Goal: Task Accomplishment & Management: Use online tool/utility

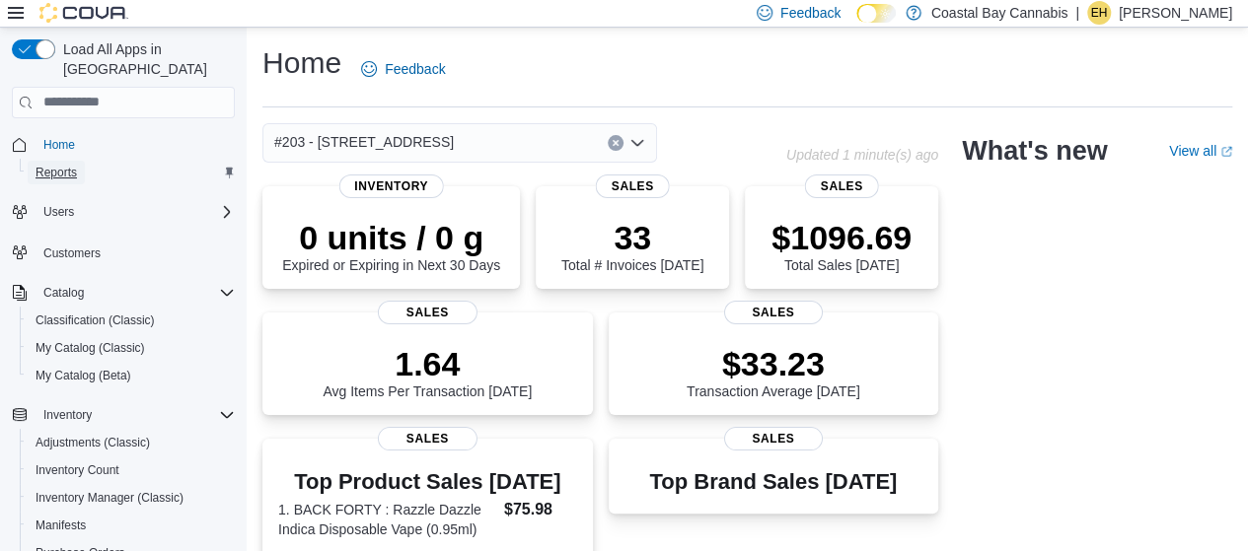
click at [67, 165] on span "Reports" at bounding box center [56, 173] width 41 height 16
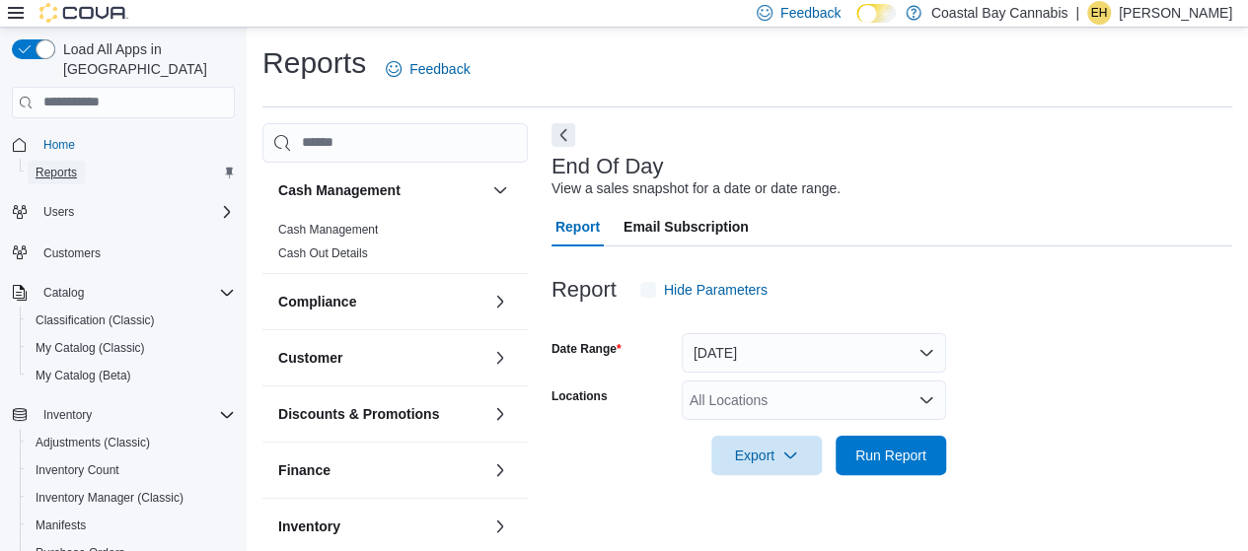
scroll to position [37, 0]
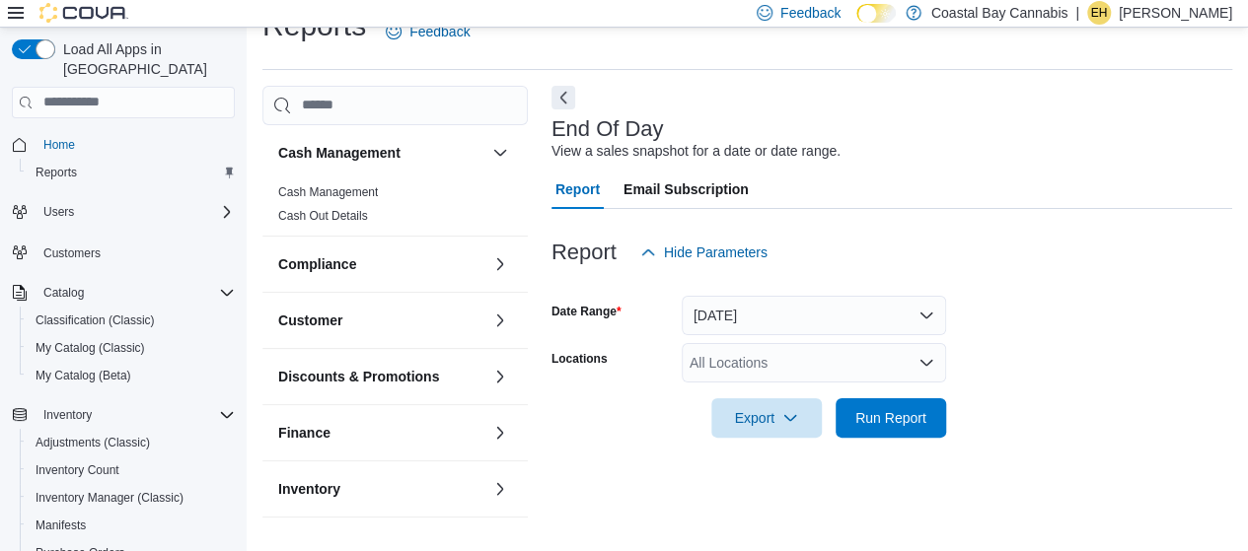
click at [845, 358] on div "All Locations" at bounding box center [814, 362] width 264 height 39
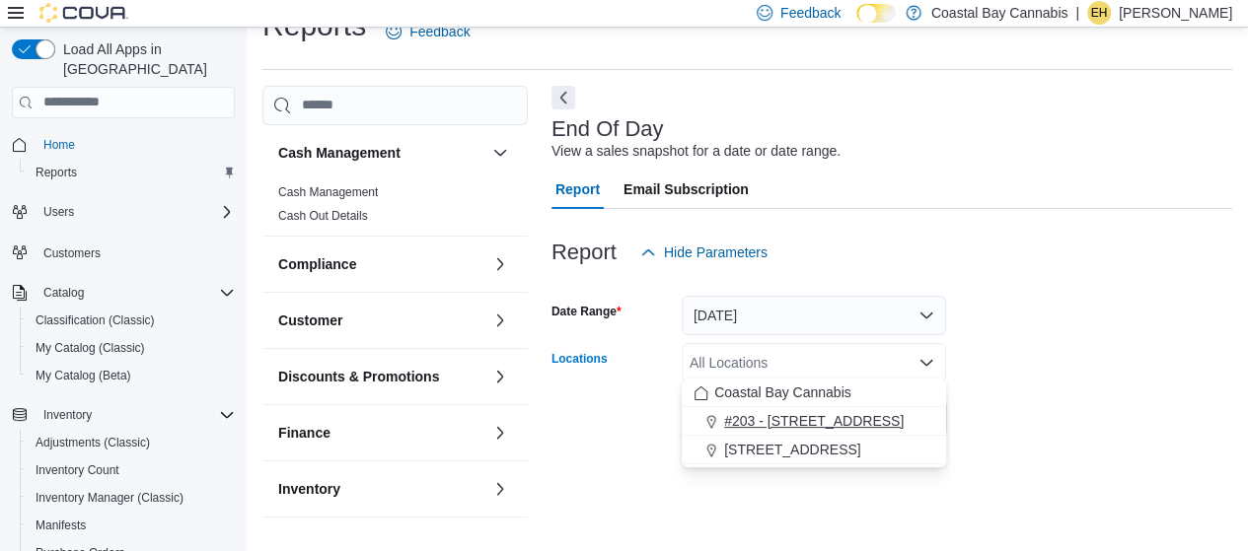
click at [808, 419] on span "#203 - [STREET_ADDRESS]" at bounding box center [814, 421] width 180 height 20
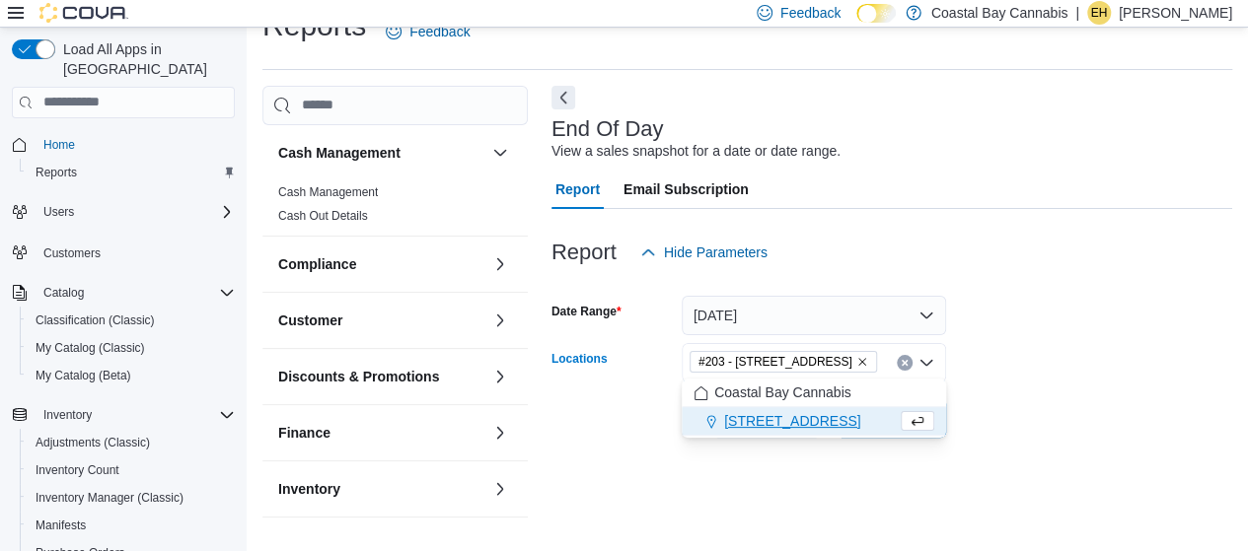
click at [983, 395] on form "Date Range [DATE] Locations #[STREET_ADDRESS] Selected. #203 - 442 Marine Dr.. …" at bounding box center [891, 355] width 681 height 166
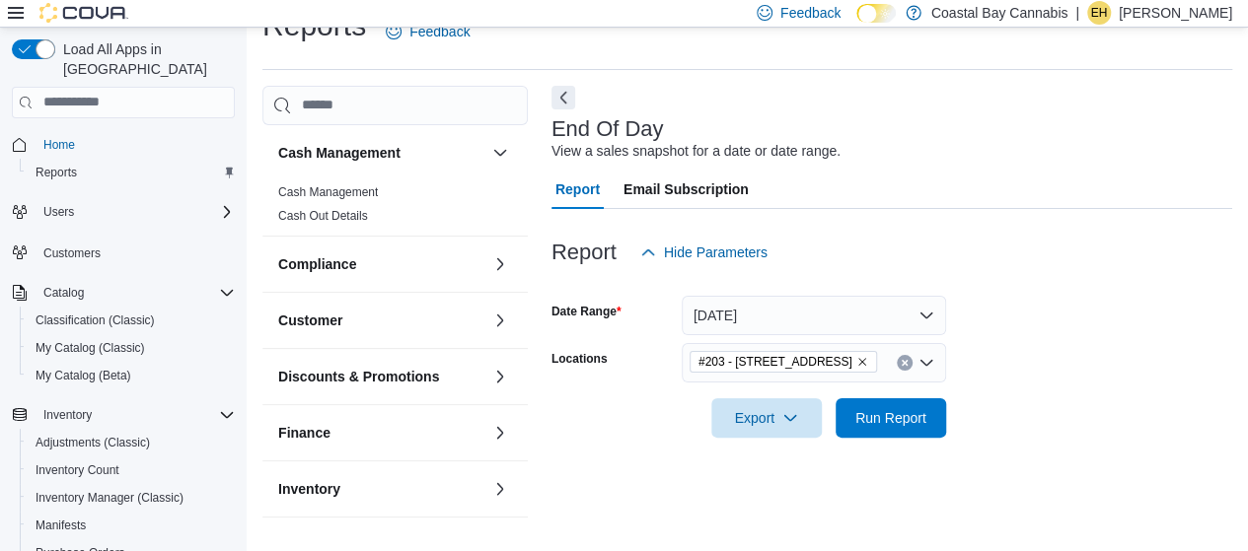
click at [1039, 376] on form "Date Range [DATE] Locations #[STREET_ADDRESS] Export Run Report" at bounding box center [891, 355] width 681 height 166
click at [936, 408] on button "Run Report" at bounding box center [890, 416] width 110 height 39
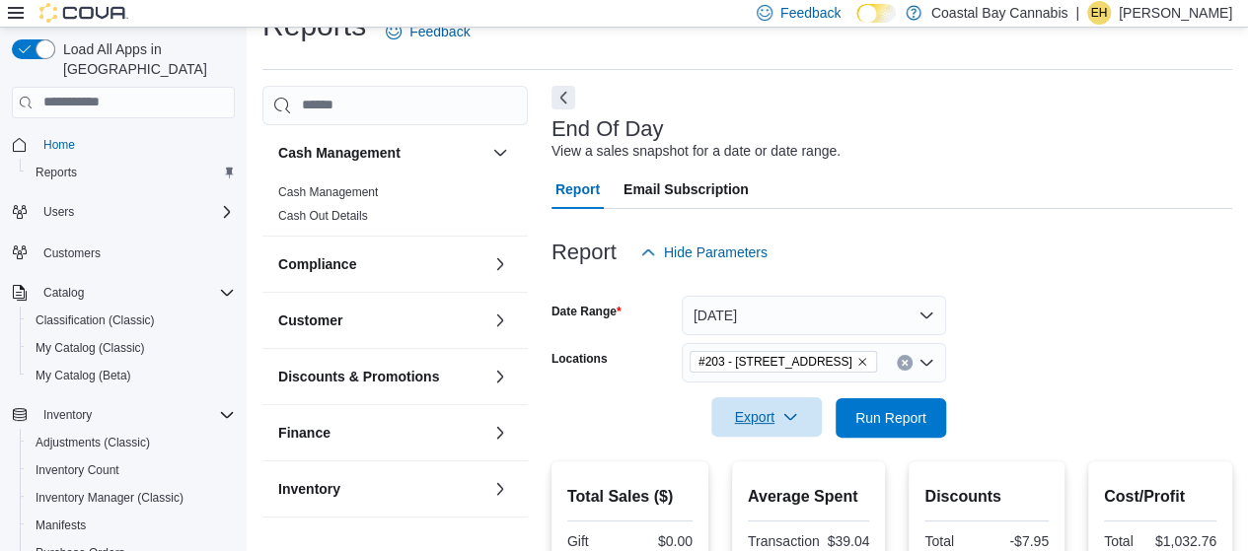
click at [784, 411] on icon "button" at bounding box center [790, 417] width 16 height 16
click at [783, 489] on span "Export to Pdf" at bounding box center [772, 493] width 89 height 16
